Goal: Information Seeking & Learning: Learn about a topic

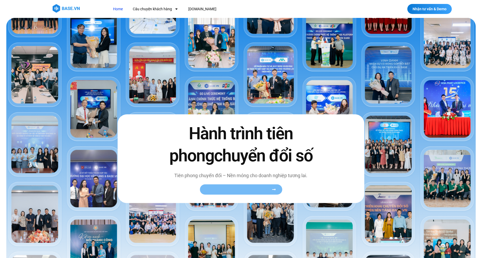
click at [264, 190] on span "Xem toàn bộ câu chuyện khách hàng" at bounding box center [238, 189] width 64 height 4
click at [274, 188] on icon at bounding box center [274, 189] width 4 height 4
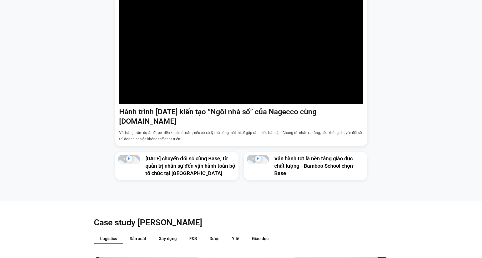
scroll to position [441, 0]
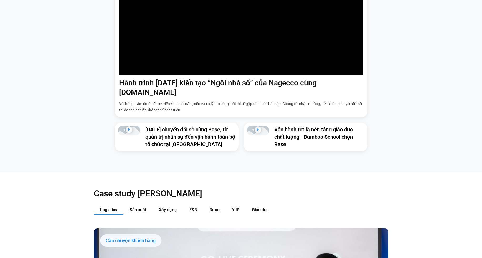
drag, startPoint x: 484, startPoint y: 16, endPoint x: 481, endPoint y: 54, distance: 38.0
click at [481, 54] on section "Câu Chuyện Thành Công Cùng [DOMAIN_NAME] Video series với góc nhìn chân thực về…" at bounding box center [241, 42] width 482 height 259
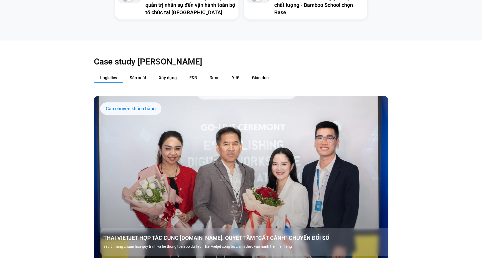
scroll to position [599, 0]
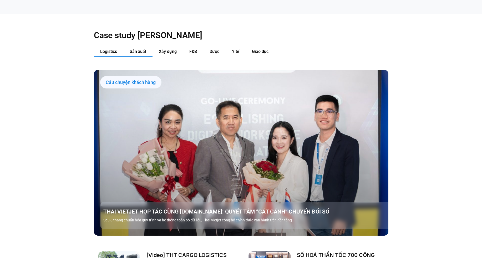
click at [133, 49] on span "Sản xuất" at bounding box center [138, 51] width 17 height 5
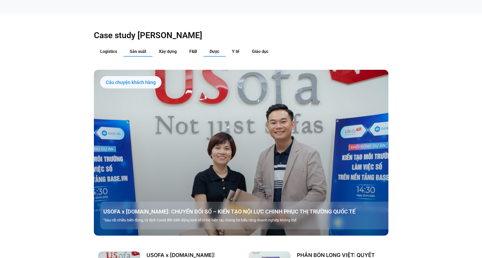
click at [212, 49] on span "Dược" at bounding box center [215, 51] width 10 height 5
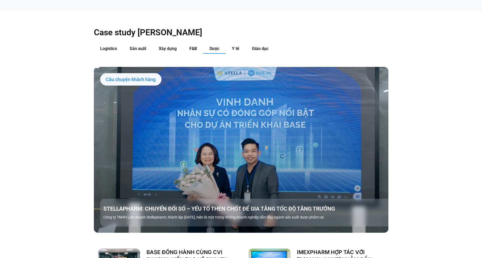
scroll to position [587, 0]
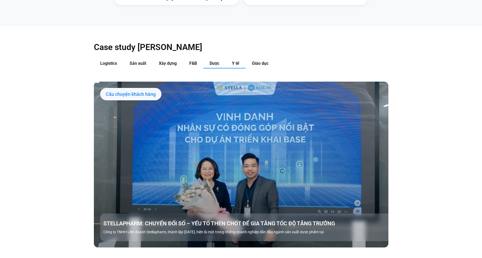
click at [237, 61] on span "Y tế" at bounding box center [235, 63] width 7 height 5
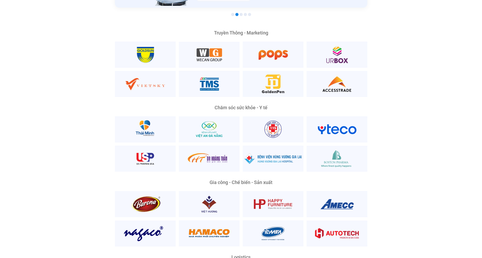
scroll to position [1023, 0]
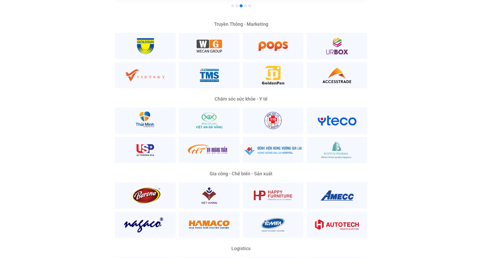
drag, startPoint x: 486, startPoint y: 64, endPoint x: 476, endPoint y: 112, distance: 48.6
click at [476, 112] on div "Nền Tảng Quản Trị Phổ Biến Nhất Phù Hợp Mọi Quy Mô Và Lĩnh Vực Ông [PERSON_NAME…" at bounding box center [241, 185] width 474 height 608
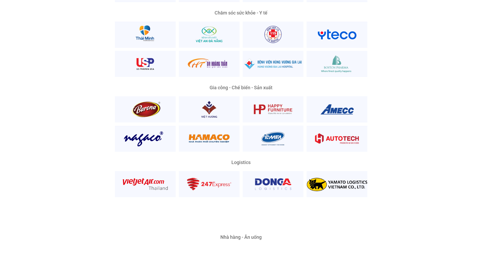
scroll to position [1152, 0]
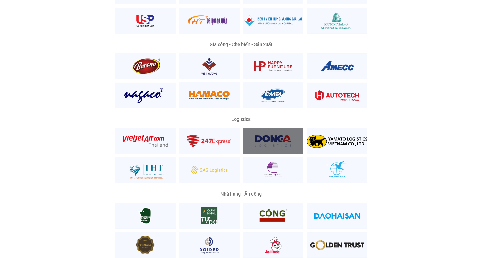
click at [279, 133] on div at bounding box center [273, 141] width 61 height 26
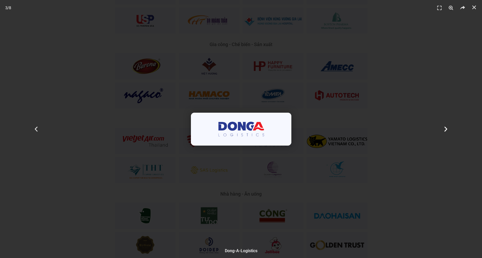
click at [443, 156] on div "Tiếp theo" at bounding box center [446, 129] width 72 height 258
click at [475, 7] on icon "Đóng (Esc)" at bounding box center [474, 7] width 5 height 5
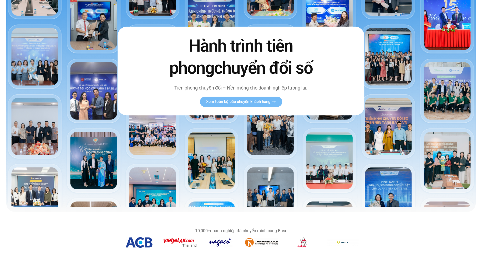
scroll to position [0, 0]
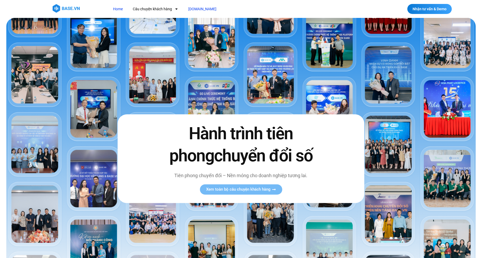
click at [193, 10] on link "[DOMAIN_NAME]" at bounding box center [202, 9] width 36 height 10
